Goal: Information Seeking & Learning: Learn about a topic

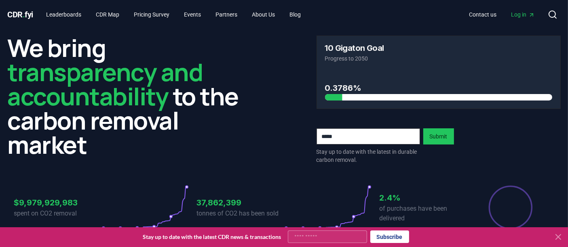
click at [554, 239] on icon at bounding box center [558, 237] width 10 height 10
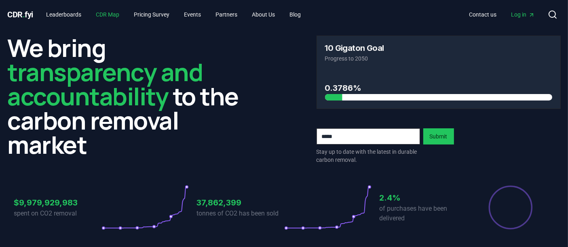
click at [113, 15] on link "CDR Map" at bounding box center [107, 14] width 36 height 15
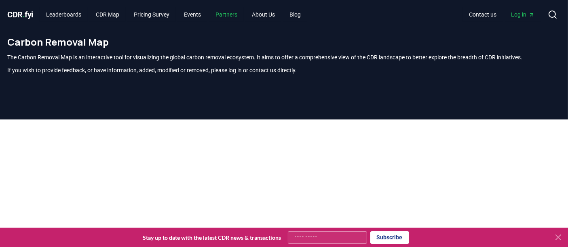
click at [225, 17] on link "Partners" at bounding box center [226, 14] width 35 height 15
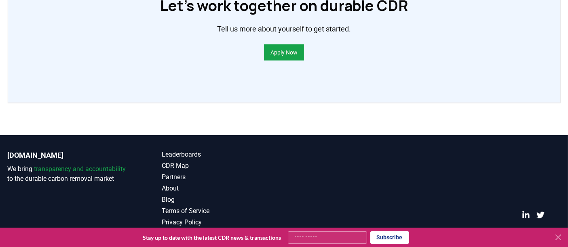
scroll to position [676, 0]
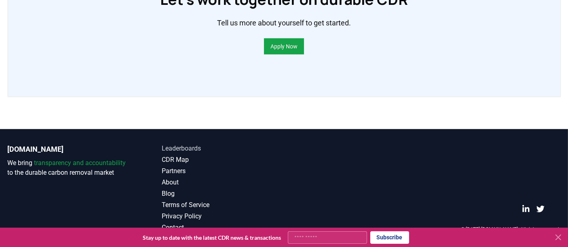
click at [186, 152] on link "Leaderboards" at bounding box center [223, 149] width 122 height 10
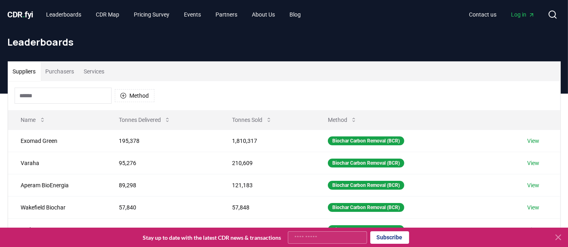
drag, startPoint x: 38, startPoint y: 10, endPoint x: 30, endPoint y: 13, distance: 8.6
click at [30, 13] on div "CDR . fyi Leaderboards CDR Map Pricing Survey Events Partners About Us Blog" at bounding box center [158, 14] width 300 height 15
click at [30, 13] on span "CDR . fyi" at bounding box center [21, 15] width 26 height 10
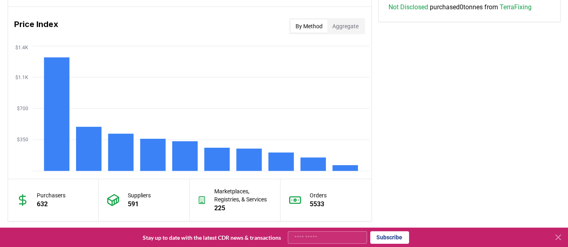
scroll to position [666, 0]
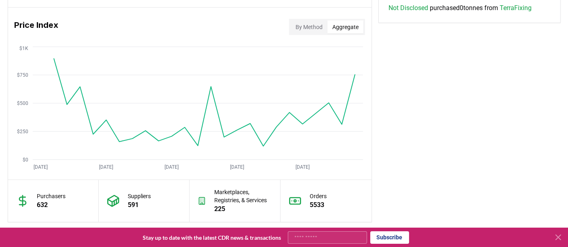
click at [347, 31] on button "Aggregate" at bounding box center [345, 27] width 36 height 13
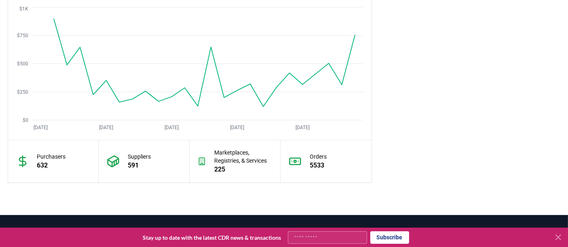
scroll to position [790, 0]
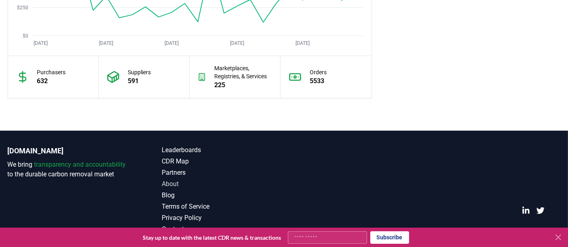
click at [175, 182] on link "About" at bounding box center [223, 184] width 122 height 10
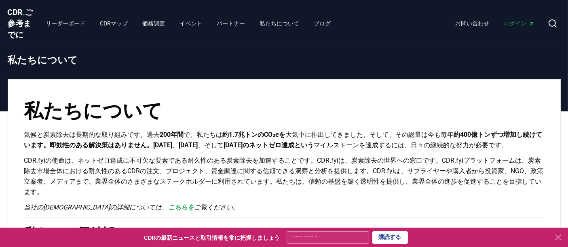
click at [223, 179] on font "CDR.fyiの使命は、ネットゼロ達成に不可欠な要素である耐久性のある炭素除去を加速することです。CDR.fyiは、炭素除去の世界への窓口です。CDR.fyi…" at bounding box center [283, 176] width 519 height 39
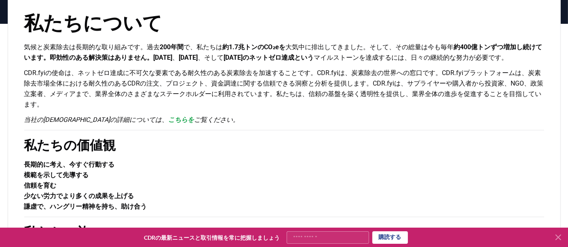
scroll to position [87, 0]
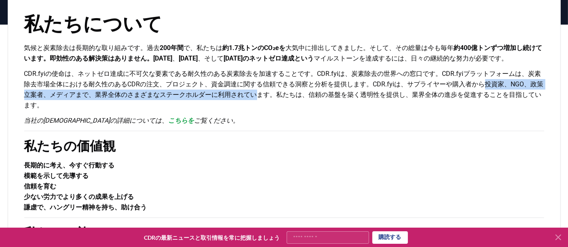
drag, startPoint x: 359, startPoint y: 97, endPoint x: 80, endPoint y: 107, distance: 279.0
click at [80, 107] on font "CDR.fyiの使命は、ネットゼロ達成に不可欠な要素である耐久性のある炭素除去を加速することです。CDR.fyiは、炭素除去の世界への窓口です。CDR.fyi…" at bounding box center [283, 89] width 519 height 39
copy font "投資家、NGO、政策立案者、メディアまで、業界全体のさまざまなステークホルダーに利用されてい"
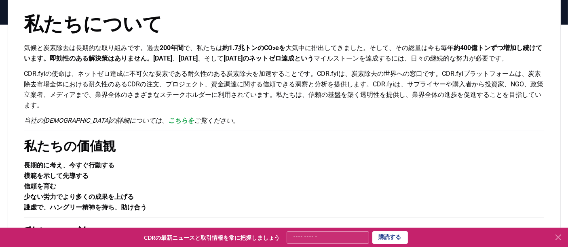
click at [257, 95] on font "CDR.fyiの使命は、ネットゼロ達成に不可欠な要素である耐久性のある炭素除去を加速することです。CDR.fyiは、炭素除去の世界への窓口です。CDR.fyi…" at bounding box center [283, 89] width 519 height 39
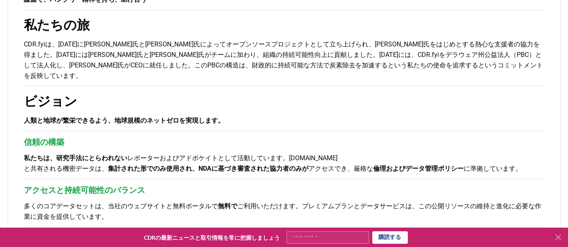
scroll to position [294, 0]
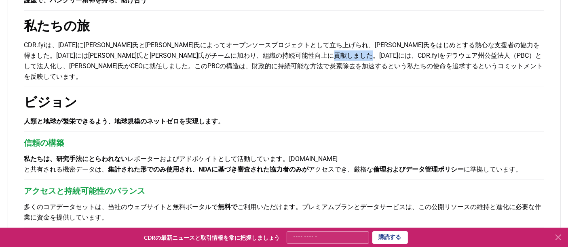
drag, startPoint x: 301, startPoint y: 56, endPoint x: 326, endPoint y: 56, distance: 25.5
click at [326, 56] on font "CDR.fyiは、[DATE]に[PERSON_NAME]氏と[PERSON_NAME]氏によってオープンソースプロジェクトとして立ち上げられ、[PERSON…" at bounding box center [283, 60] width 519 height 39
copy font "[GEOGRAPHIC_DATA]"
click at [326, 92] on h2 "ビジョン" at bounding box center [284, 101] width 520 height 19
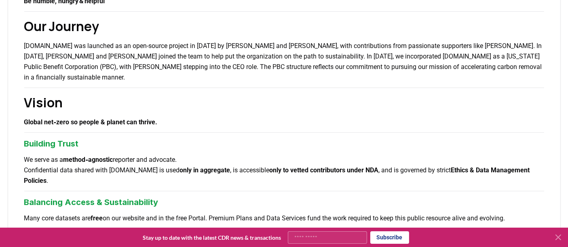
click at [342, 74] on p "[DOMAIN_NAME] was launched as an open-source project in [DATE] by [PERSON_NAME]…" at bounding box center [284, 62] width 520 height 42
drag, startPoint x: 451, startPoint y: 57, endPoint x: 39, endPoint y: 67, distance: 411.9
click at [39, 67] on p "[DOMAIN_NAME] was launched as an open-source project in [DATE] by [PERSON_NAME]…" at bounding box center [284, 62] width 520 height 42
copy p "Public Benefit Corporation (PBC)"
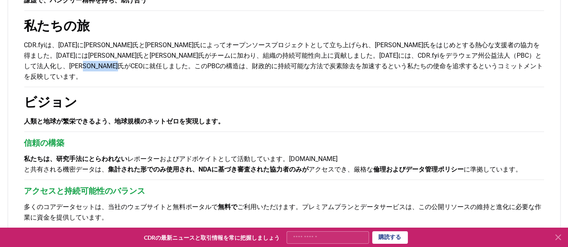
drag, startPoint x: 41, startPoint y: 66, endPoint x: 94, endPoint y: 66, distance: 52.9
click at [94, 66] on font "CDR.fyiは、[DATE]に[PERSON_NAME]氏と[PERSON_NAME]氏によってオープンソースプロジェクトとして立ち上げられ、[PERSON…" at bounding box center [283, 60] width 519 height 39
copy font "財政的に持続可能な"
